Goal: Information Seeking & Learning: Learn about a topic

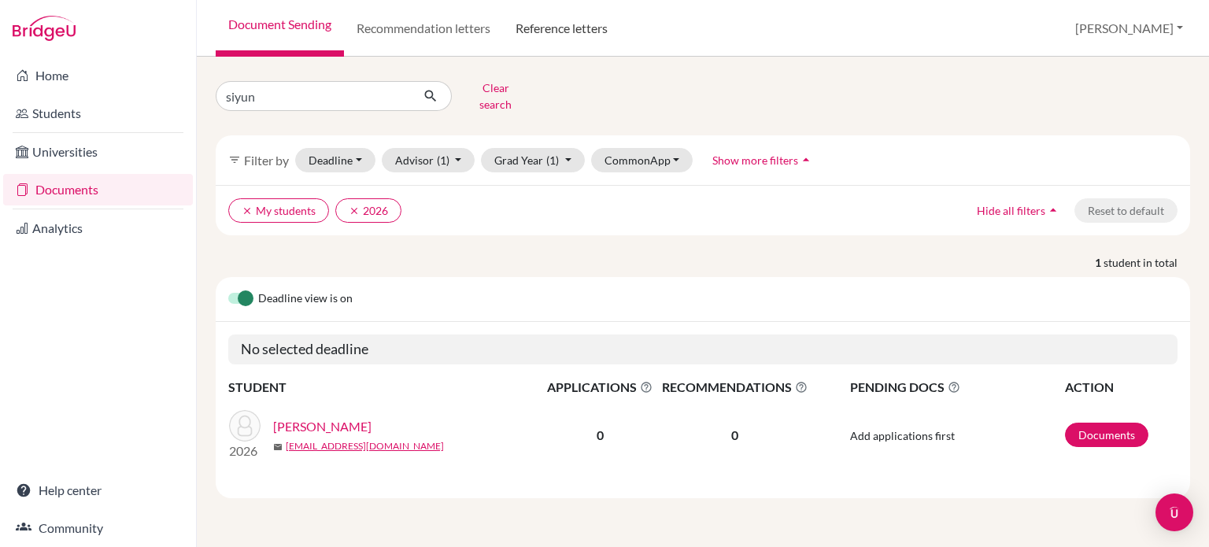
click at [570, 17] on link "Reference letters" at bounding box center [561, 28] width 117 height 57
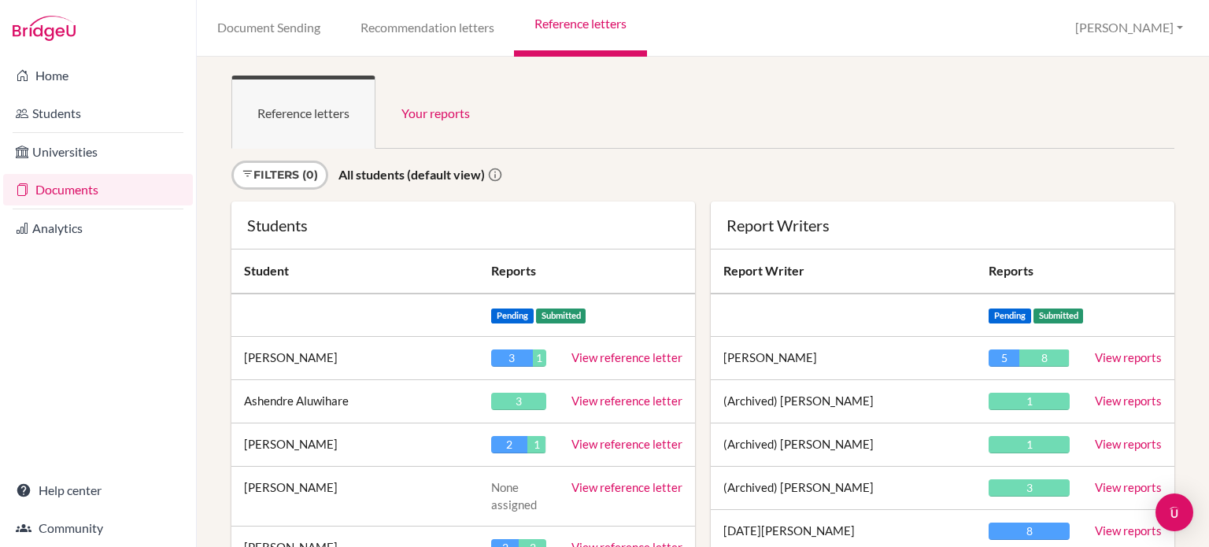
click at [203, 328] on div "Reference letters Your reports Sign in as an advisor to view reports here Filte…" at bounding box center [703, 302] width 1013 height 491
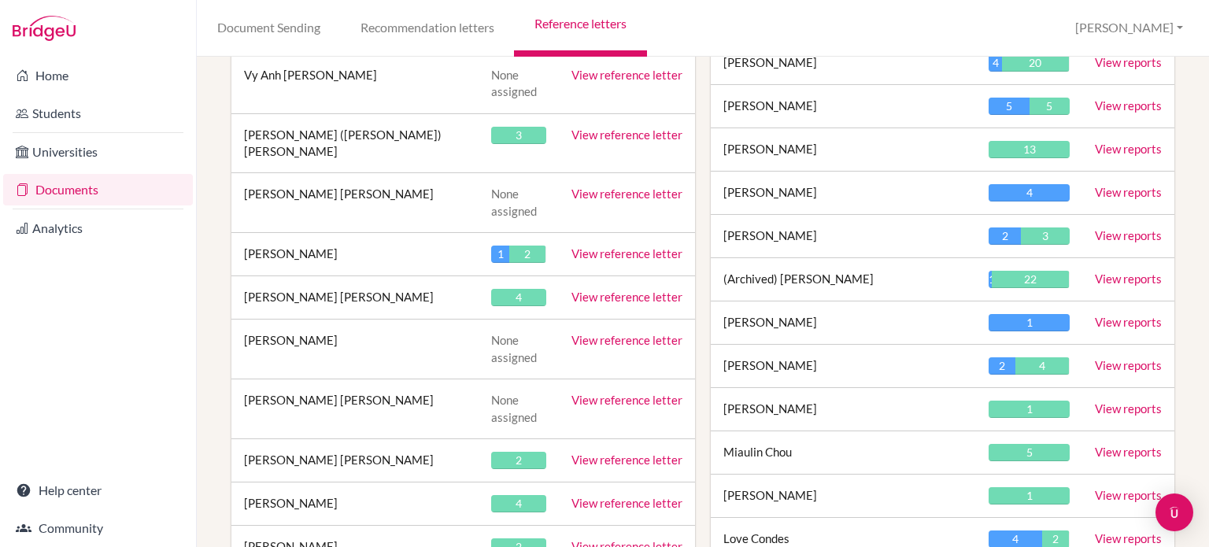
scroll to position [3032, 0]
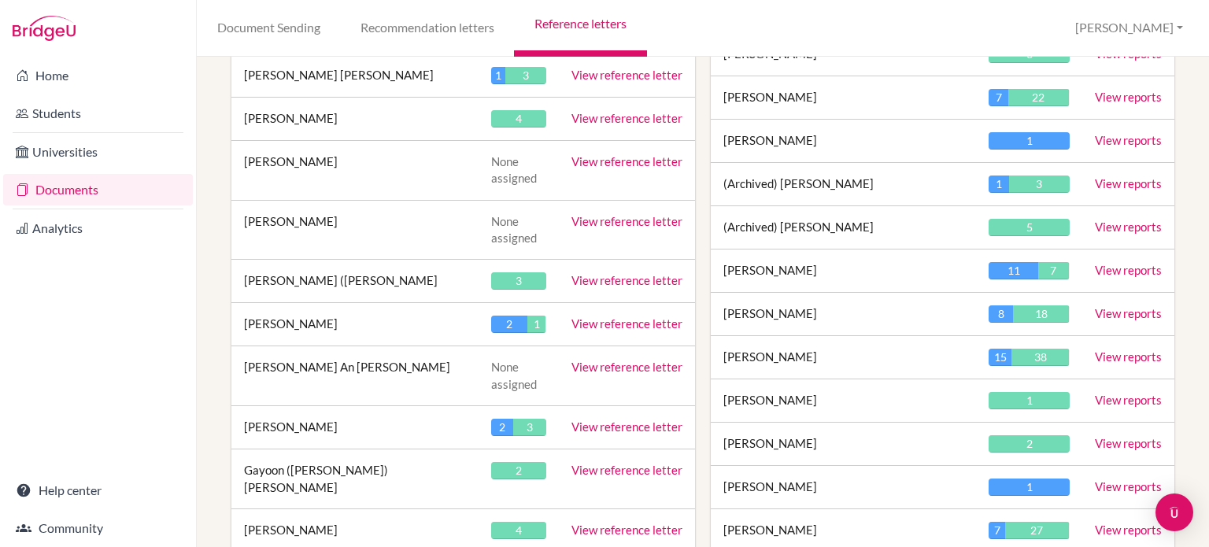
click at [1124, 306] on link "View reports" at bounding box center [1128, 313] width 67 height 14
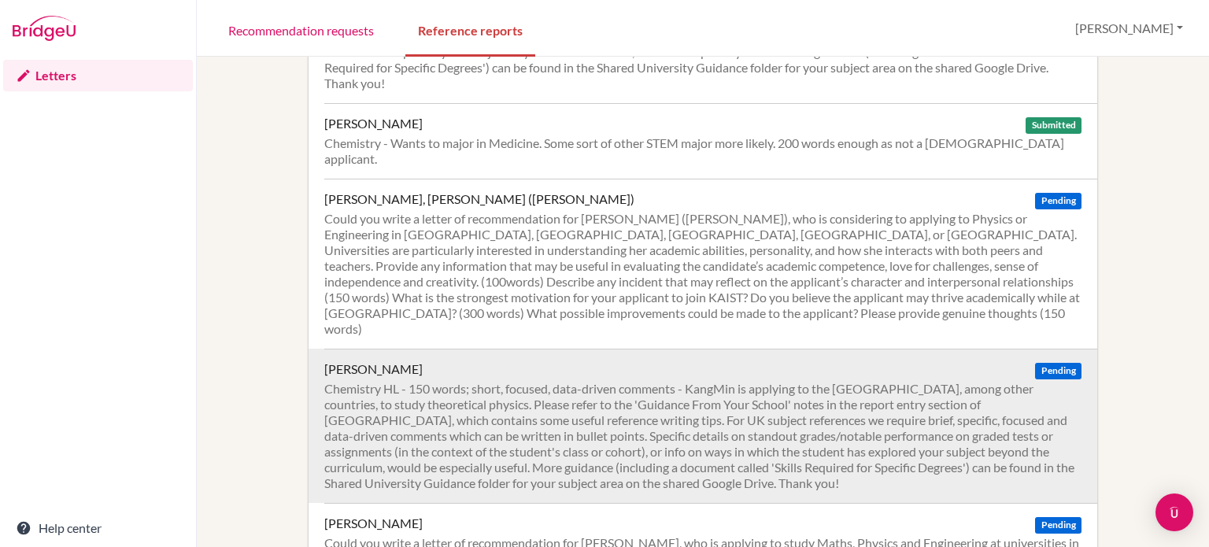
scroll to position [709, 0]
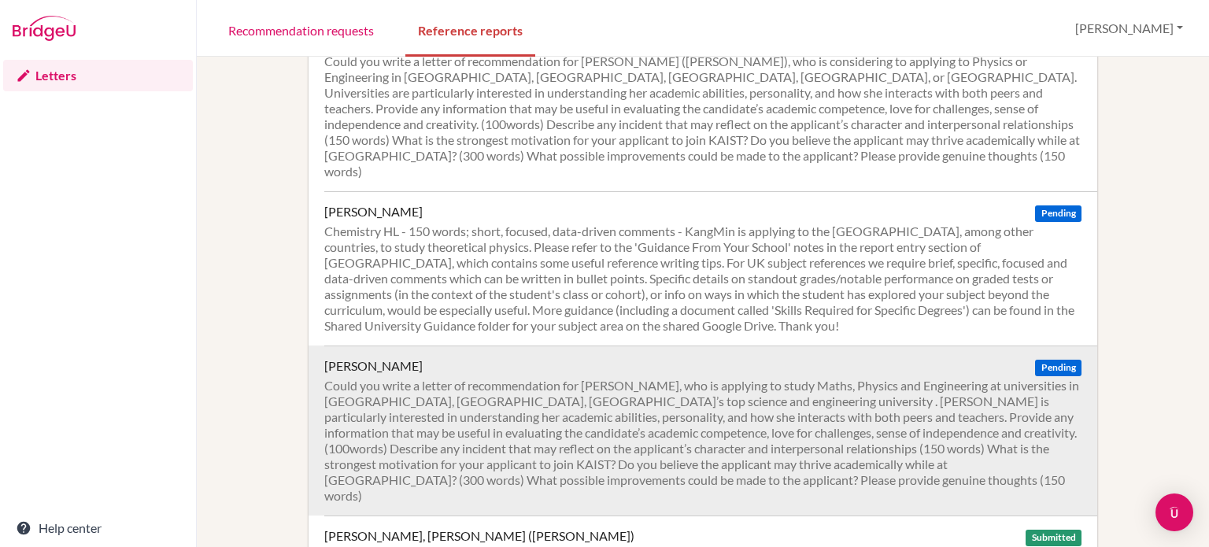
click at [346, 358] on div "[PERSON_NAME]" at bounding box center [373, 366] width 98 height 16
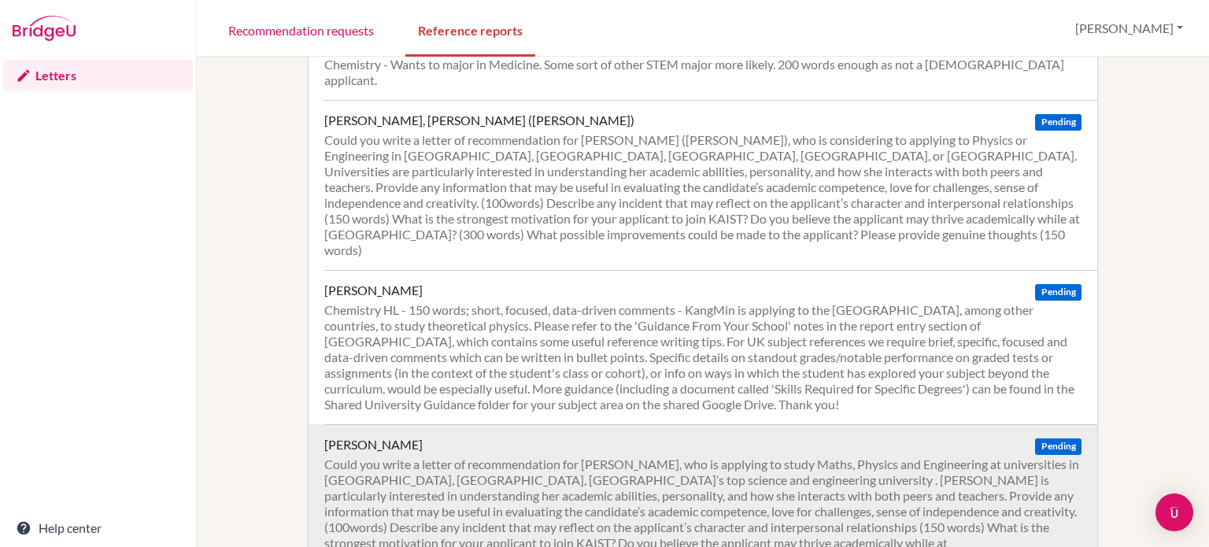
scroll to position [709, 0]
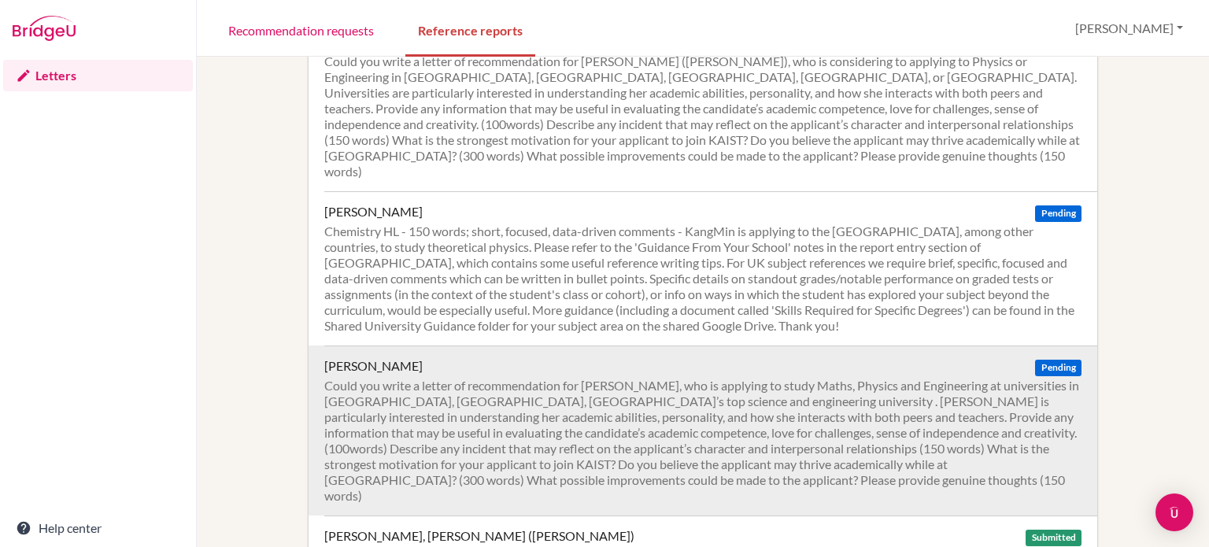
click at [361, 358] on div "[PERSON_NAME]" at bounding box center [373, 366] width 98 height 16
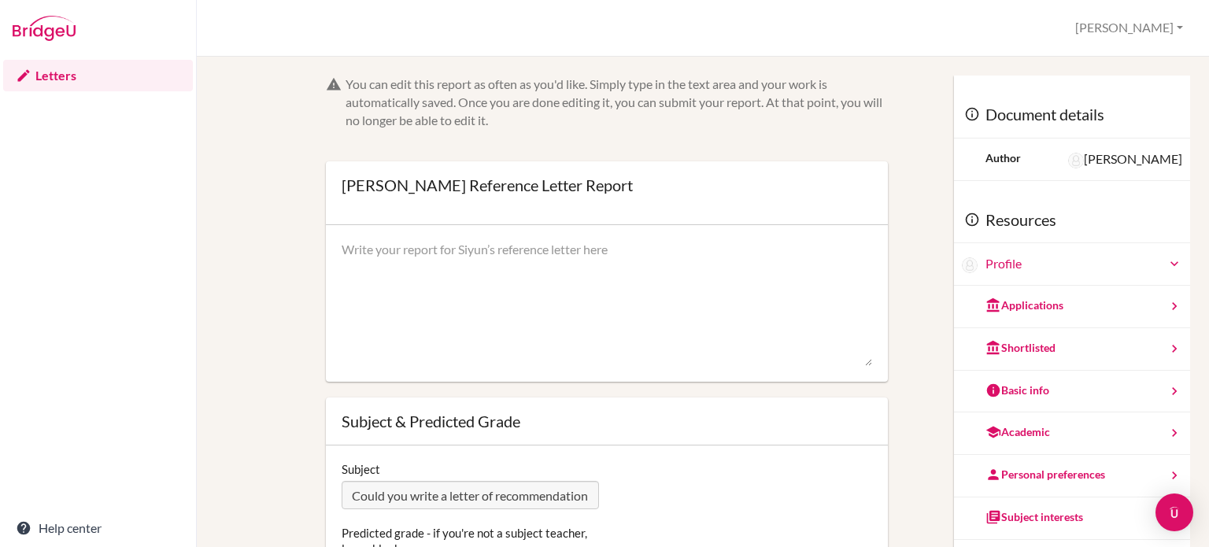
click at [39, 84] on link "Letters" at bounding box center [98, 75] width 190 height 31
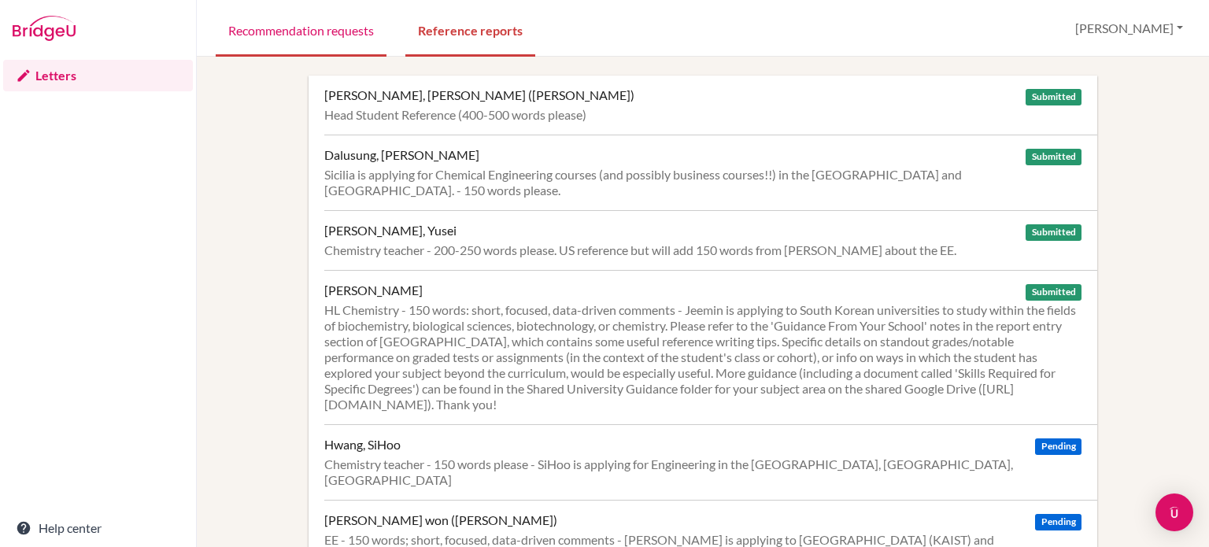
click at [293, 42] on link "Recommendation requests" at bounding box center [301, 29] width 171 height 54
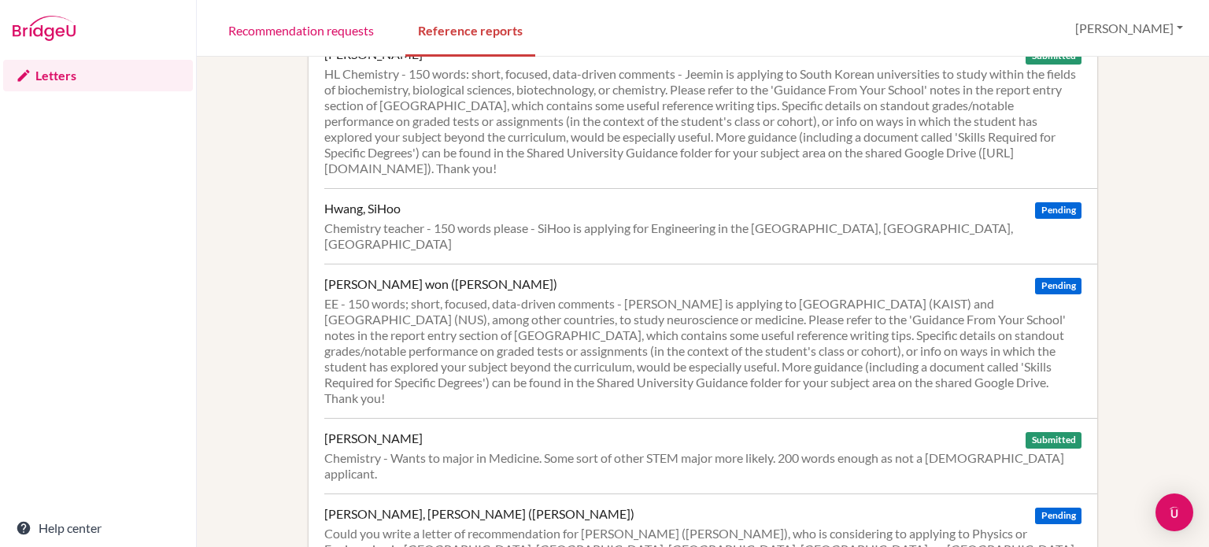
scroll to position [472, 0]
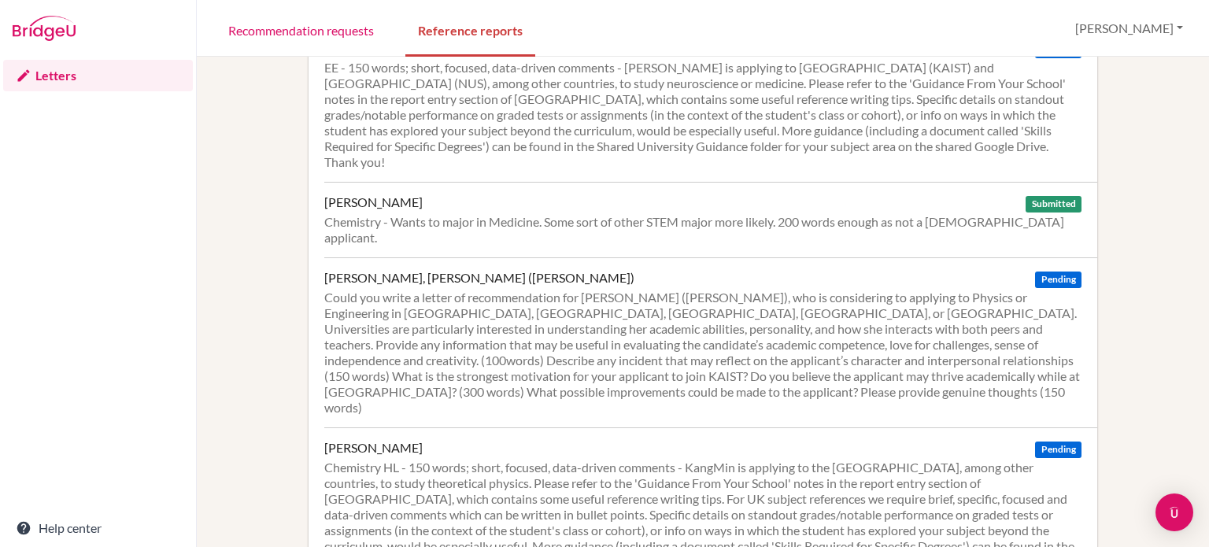
click at [44, 28] on img at bounding box center [44, 28] width 63 height 25
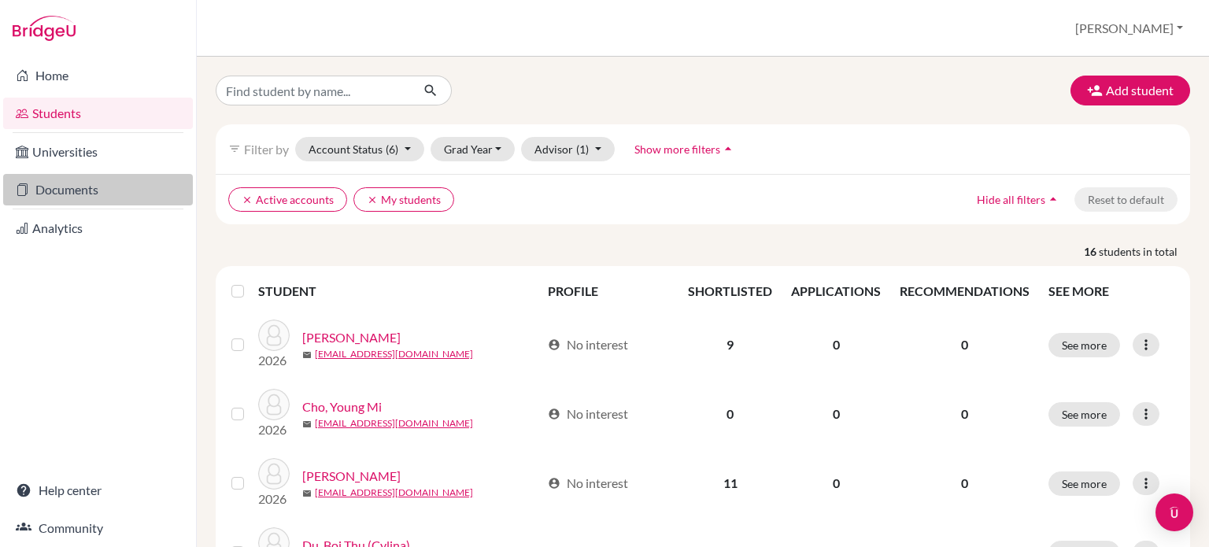
click at [61, 197] on link "Documents" at bounding box center [98, 189] width 190 height 31
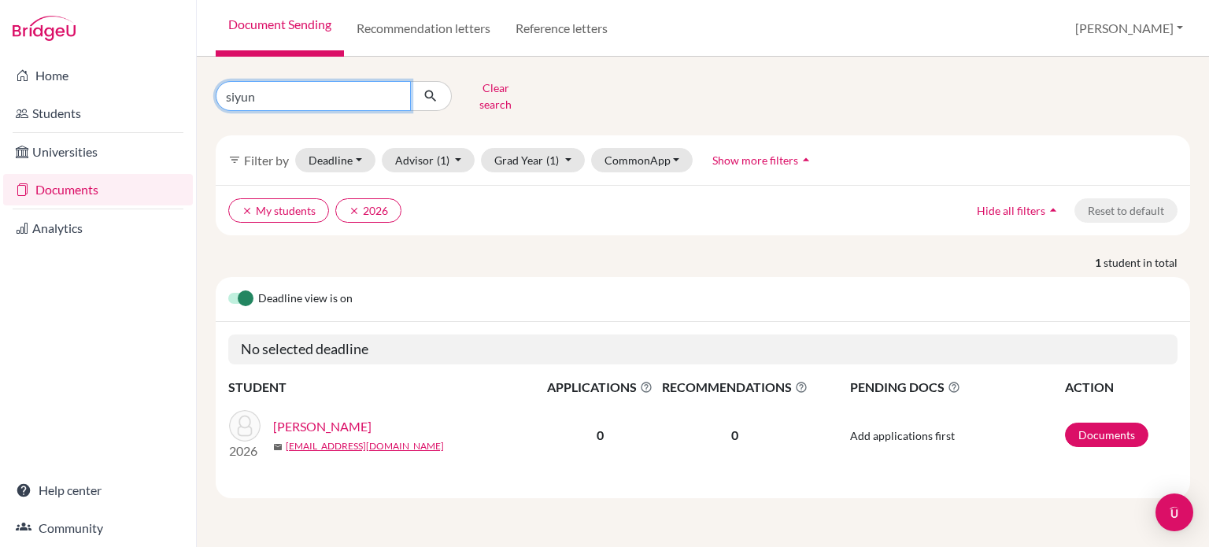
click at [306, 91] on input "siyun" at bounding box center [313, 96] width 195 height 30
click at [416, 25] on link "Recommendation letters" at bounding box center [423, 28] width 159 height 57
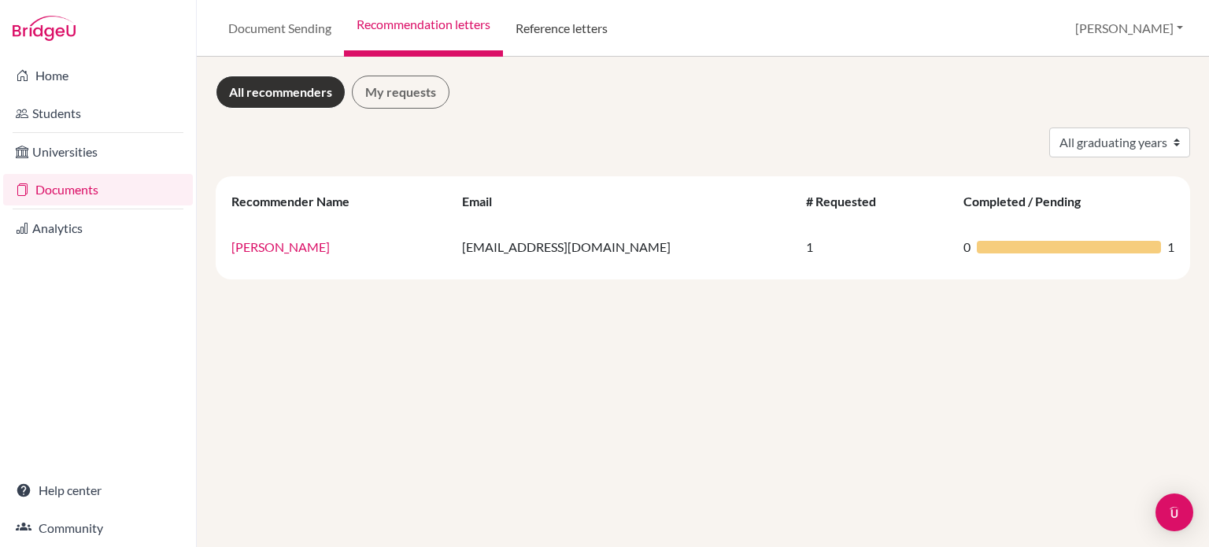
click at [576, 34] on link "Reference letters" at bounding box center [561, 28] width 117 height 57
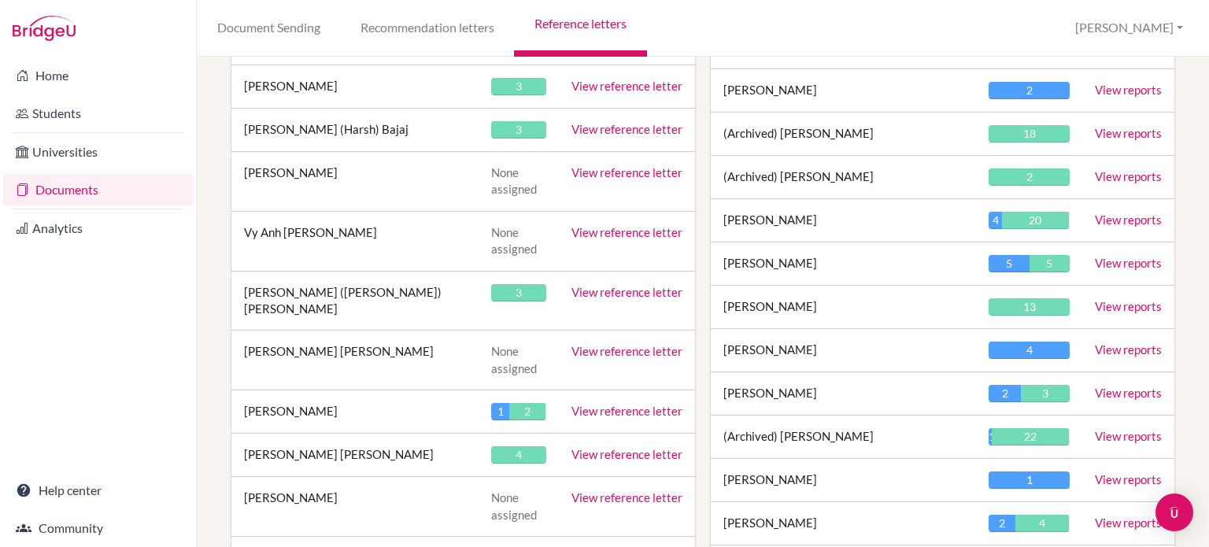
scroll to position [14377, 0]
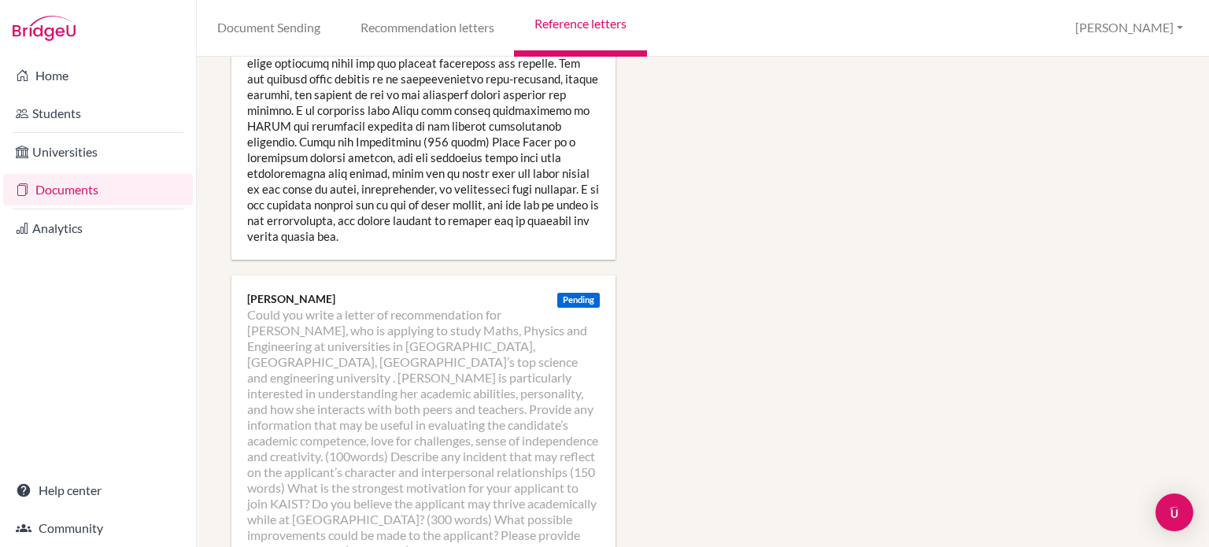
scroll to position [1575, 0]
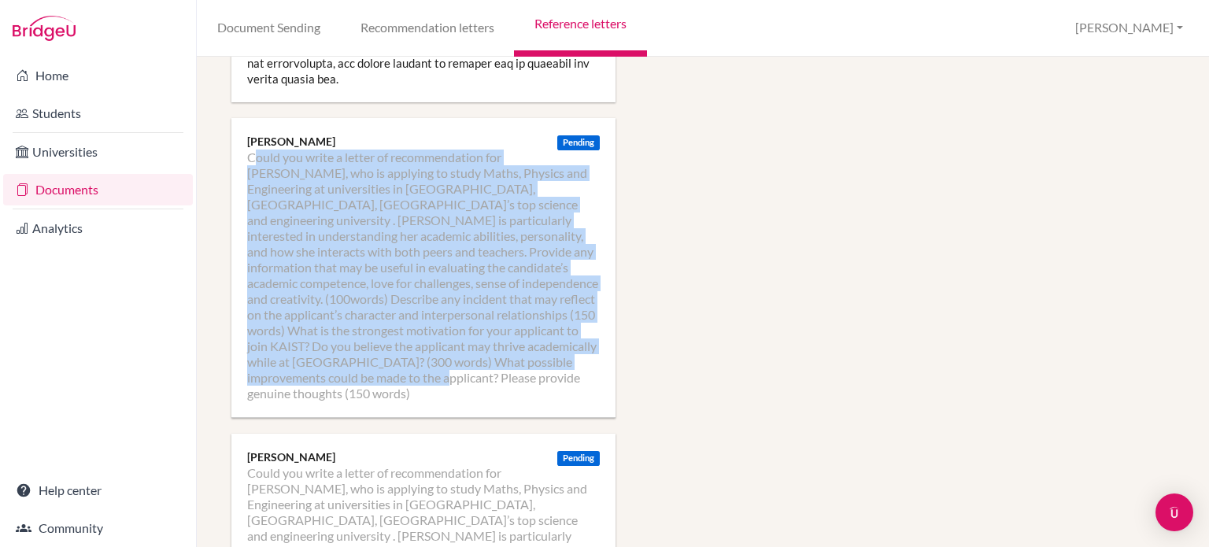
drag, startPoint x: 413, startPoint y: 346, endPoint x: 246, endPoint y: 125, distance: 276.5
click at [246, 125] on div "Pending Lucy Jones Could you write a letter of recommendation for LEE SiYun, wh…" at bounding box center [424, 267] width 384 height 299
click at [444, 188] on li "Could you write a letter of recommendation for LEE SiYun, who is applying to st…" at bounding box center [423, 276] width 353 height 252
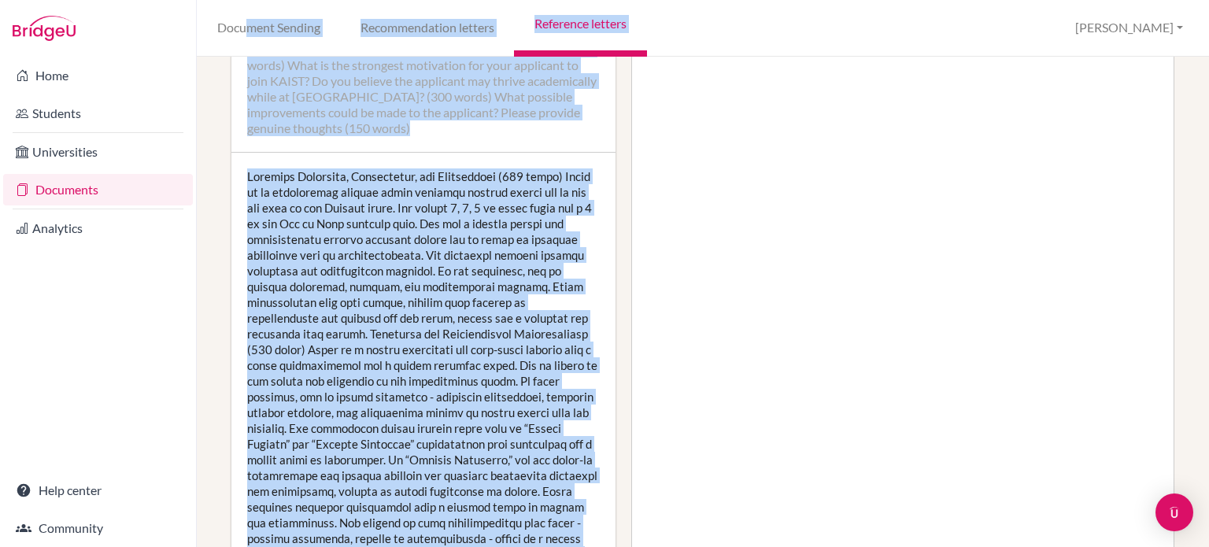
scroll to position [454, 0]
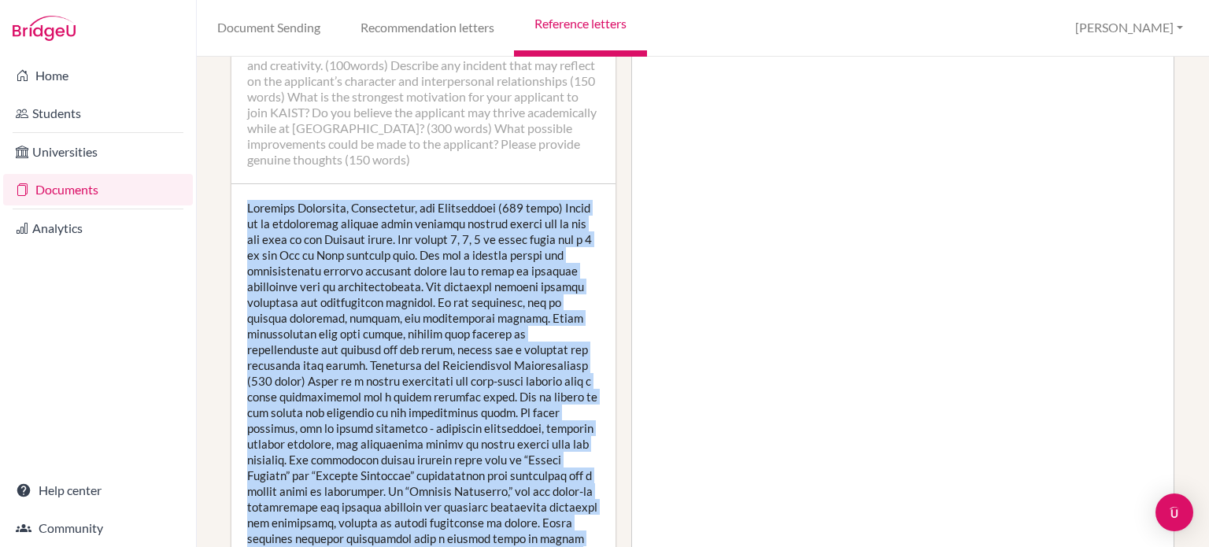
drag, startPoint x: 420, startPoint y: 442, endPoint x: 211, endPoint y: 195, distance: 322.9
click at [211, 195] on div "Manage report writers Predicted Grades Subject Could you write a letter of reco…" at bounding box center [703, 302] width 1013 height 491
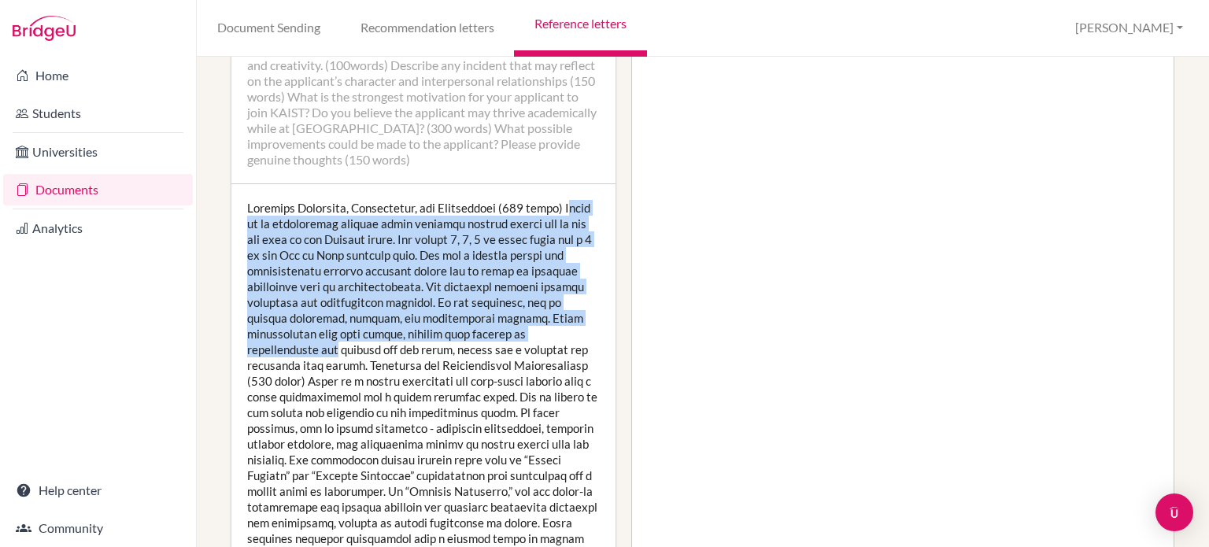
drag, startPoint x: 558, startPoint y: 191, endPoint x: 560, endPoint y: 321, distance: 129.9
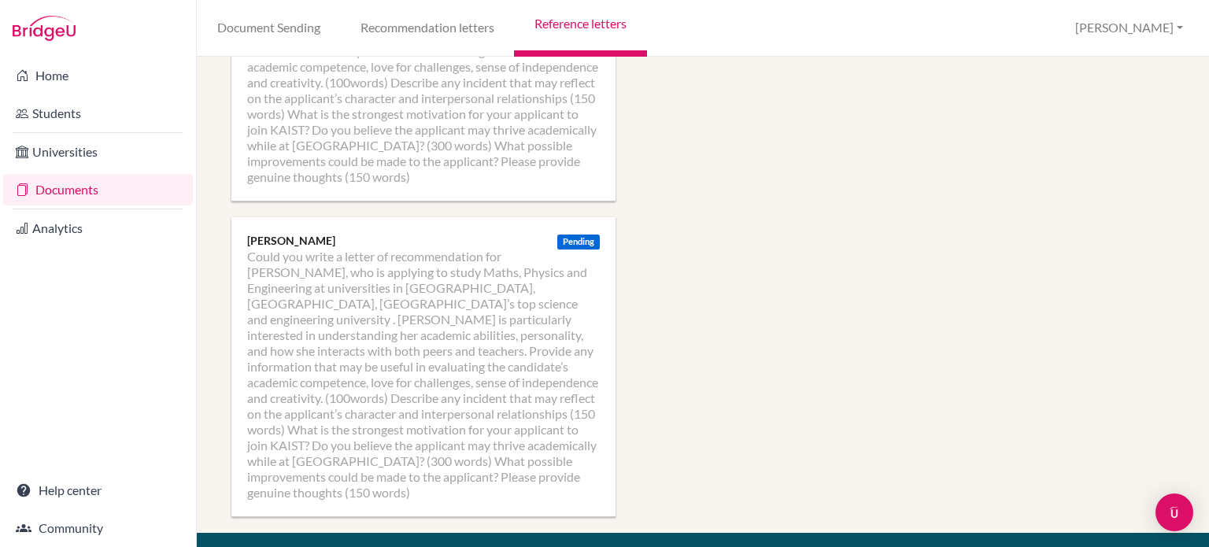
scroll to position [2191, 0]
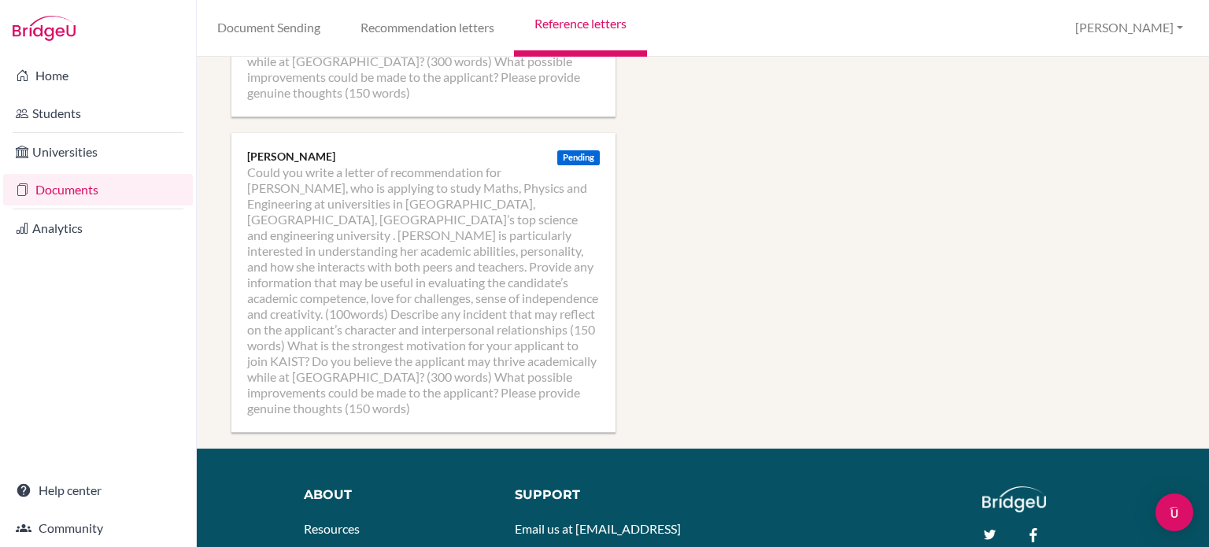
click at [419, 315] on li "Could you write a letter of recommendation for LEE SiYun, who is applying to st…" at bounding box center [423, 291] width 353 height 252
click at [413, 327] on li "Could you write a letter of recommendation for LEE SiYun, who is applying to st…" at bounding box center [423, 291] width 353 height 252
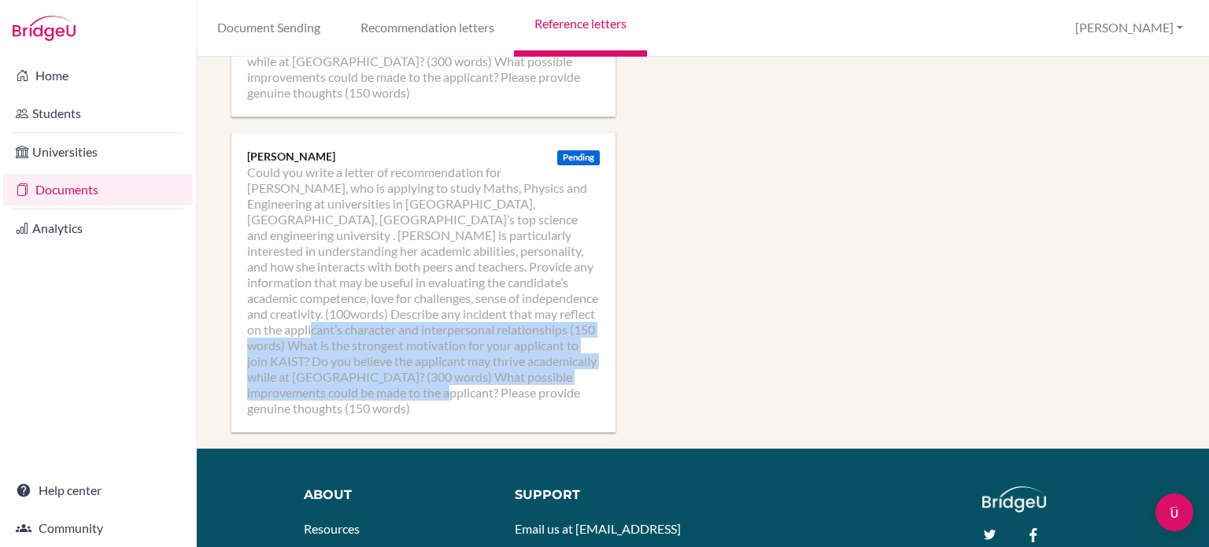
drag, startPoint x: 414, startPoint y: 327, endPoint x: 389, endPoint y: 255, distance: 76.0
click at [302, 255] on li "Could you write a letter of recommendation for LEE SiYun, who is applying to st…" at bounding box center [423, 291] width 353 height 252
click at [390, 256] on li "Could you write a letter of recommendation for LEE SiYun, who is applying to st…" at bounding box center [423, 291] width 353 height 252
